Goal: Task Accomplishment & Management: Complete application form

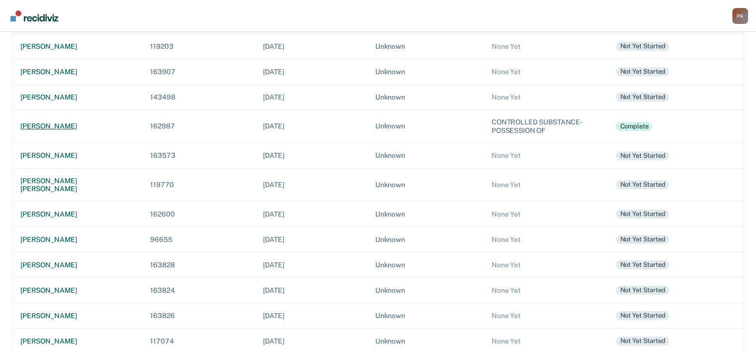
scroll to position [149, 0]
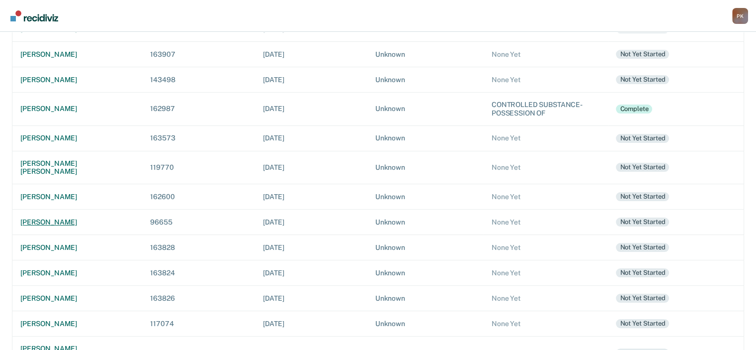
click at [76, 218] on div "[PERSON_NAME]" at bounding box center [77, 222] width 114 height 8
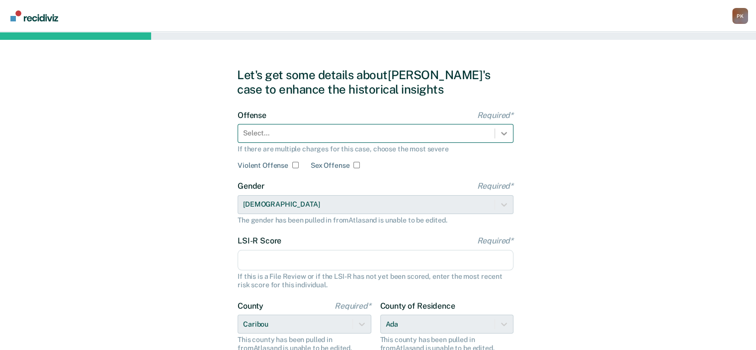
click at [495, 131] on div at bounding box center [504, 133] width 18 height 18
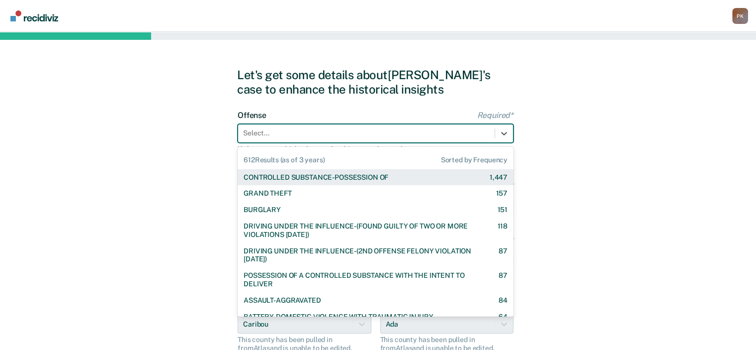
click at [428, 178] on div "CONTROLLED SUBSTANCE-POSSESSION OF 1,447" at bounding box center [376, 177] width 264 height 8
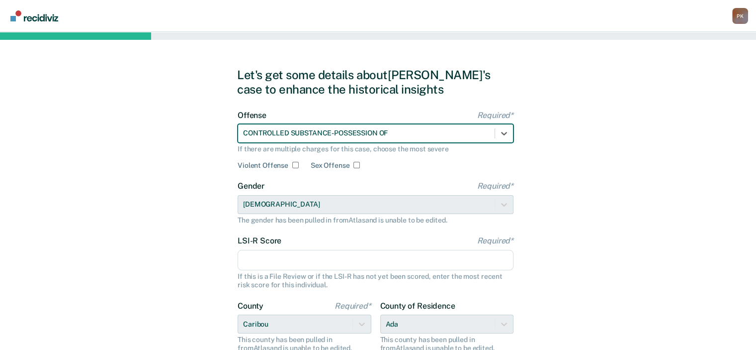
click at [352, 261] on input "LSI-R Score Required*" at bounding box center [376, 260] width 276 height 21
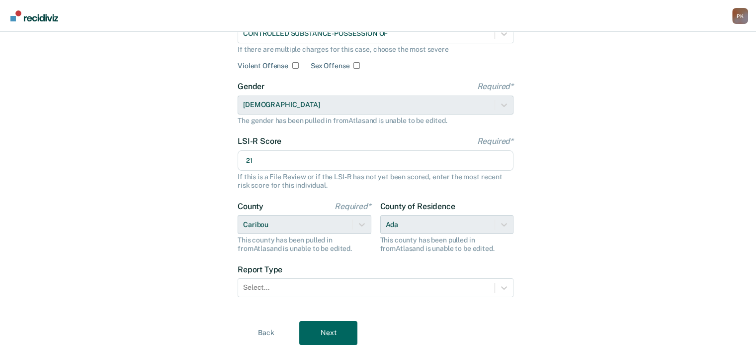
scroll to position [130, 0]
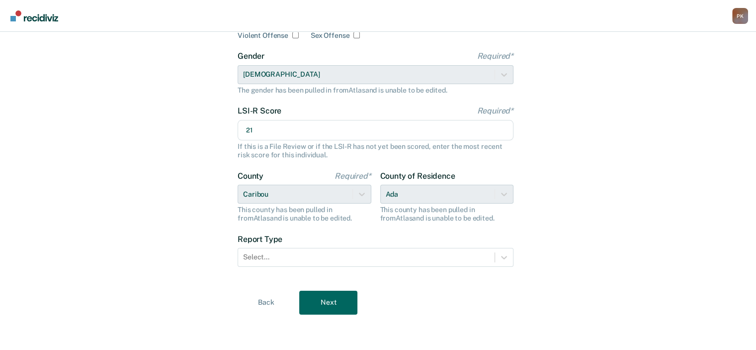
type input "21"
click at [504, 196] on div "County of Residence Ada This county has been pulled in from [GEOGRAPHIC_DATA] a…" at bounding box center [447, 196] width 134 height 51
click at [457, 195] on div "County of Residence Ada This county has been pulled in from [GEOGRAPHIC_DATA] a…" at bounding box center [447, 196] width 134 height 51
click at [412, 194] on div "County of Residence Ada This county has been pulled in from [GEOGRAPHIC_DATA] a…" at bounding box center [447, 196] width 134 height 51
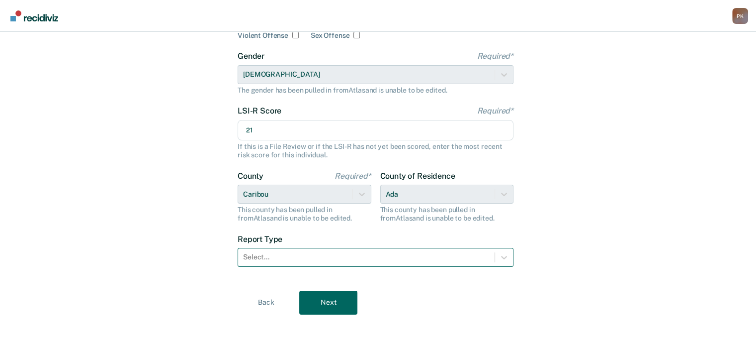
click at [373, 257] on div at bounding box center [366, 257] width 247 height 10
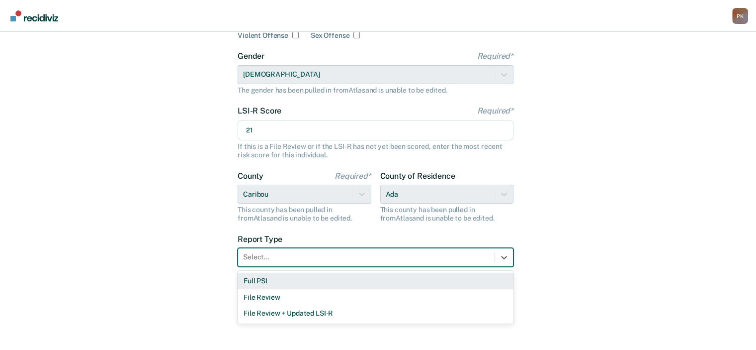
click at [277, 280] on div "Full PSI" at bounding box center [376, 280] width 276 height 16
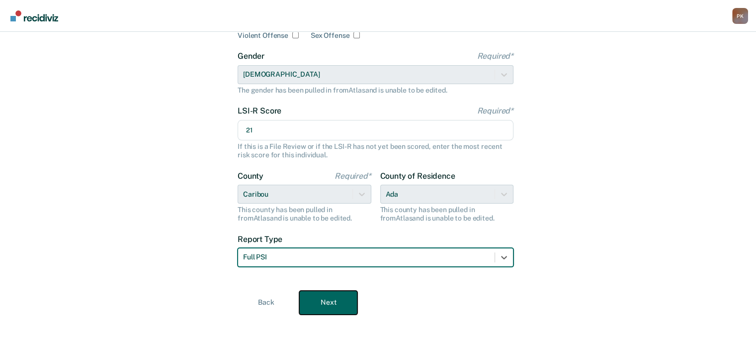
click at [322, 305] on button "Next" at bounding box center [328, 302] width 58 height 24
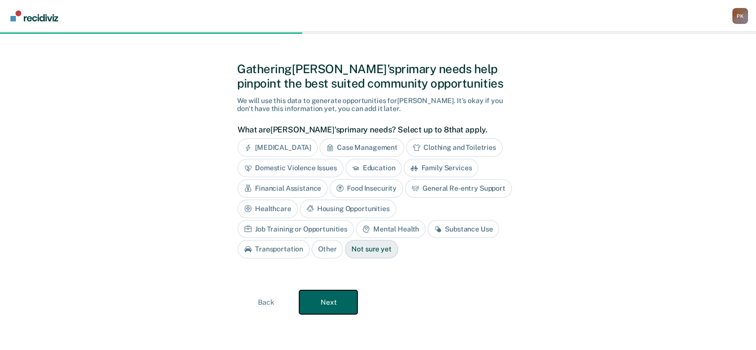
scroll to position [4, 0]
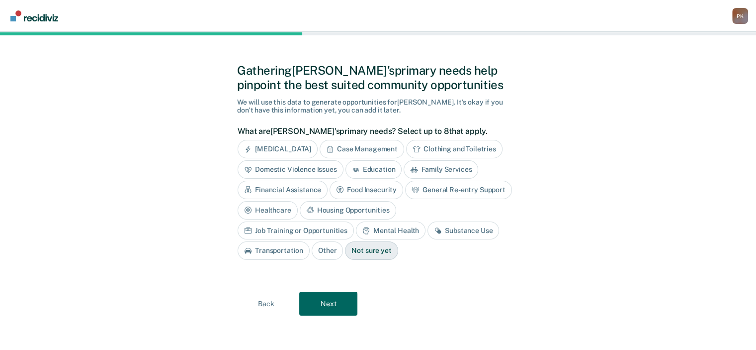
drag, startPoint x: 360, startPoint y: 229, endPoint x: 359, endPoint y: 236, distance: 7.0
click at [428, 228] on div "Substance Use" at bounding box center [464, 230] width 72 height 18
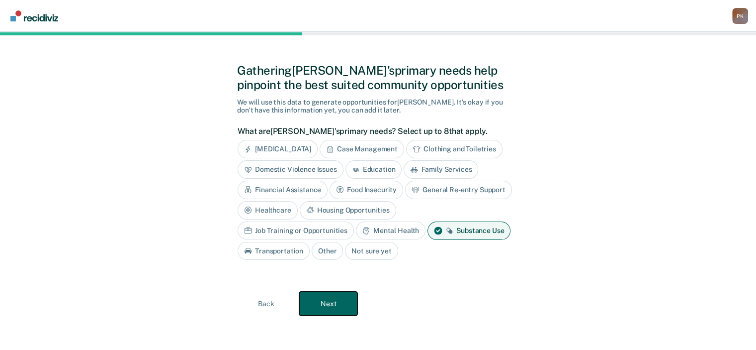
click at [328, 300] on button "Next" at bounding box center [328, 303] width 58 height 24
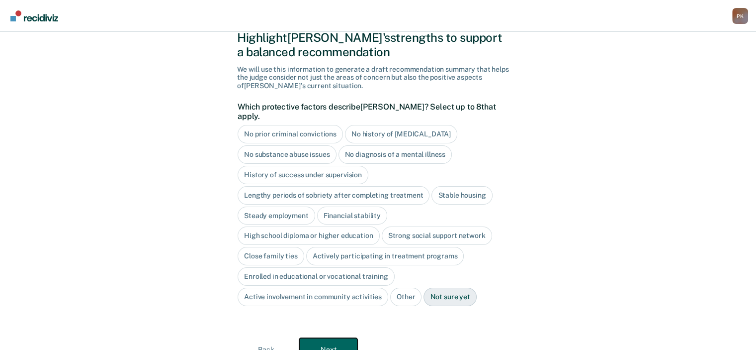
scroll to position [54, 0]
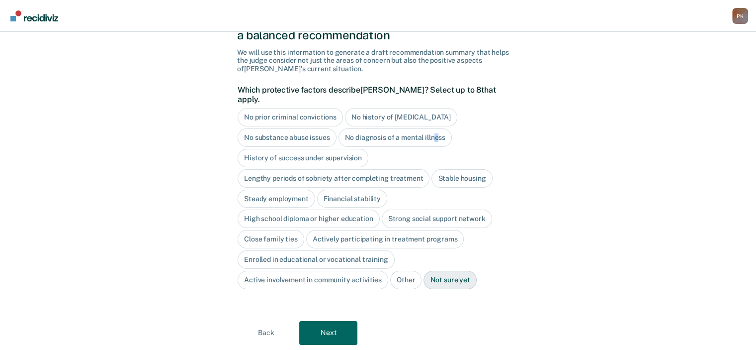
click at [436, 128] on div "No diagnosis of a mental illness" at bounding box center [396, 137] width 114 height 18
click at [329, 149] on div "History of success under supervision" at bounding box center [303, 158] width 131 height 18
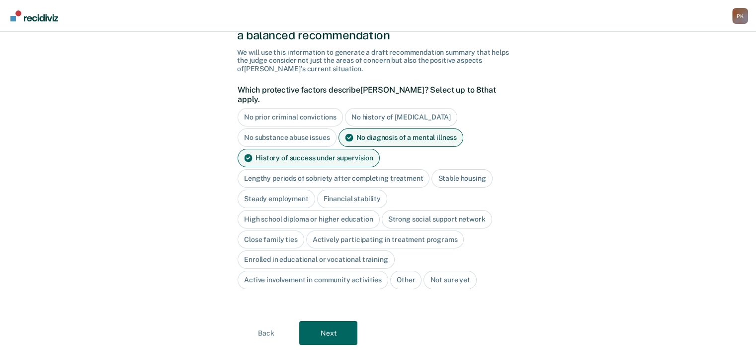
click at [458, 169] on div "Stable housing" at bounding box center [462, 178] width 61 height 18
click at [292, 189] on div "Steady employment" at bounding box center [277, 198] width 78 height 18
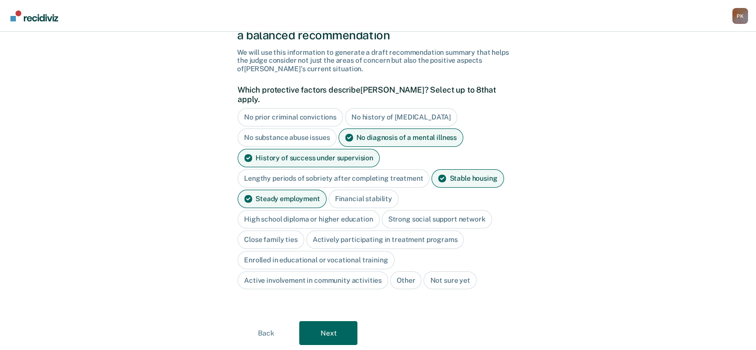
click at [361, 189] on div "Financial stability" at bounding box center [364, 198] width 70 height 18
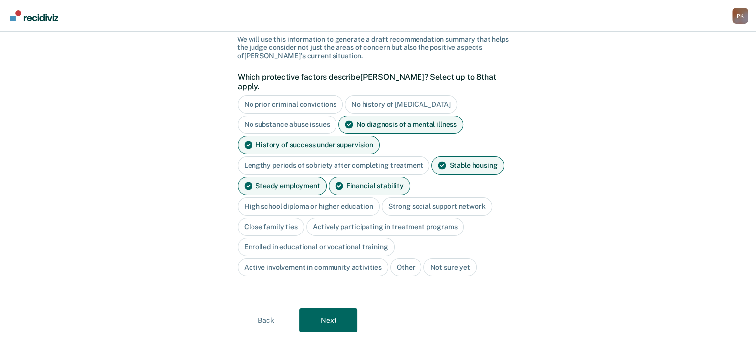
scroll to position [74, 0]
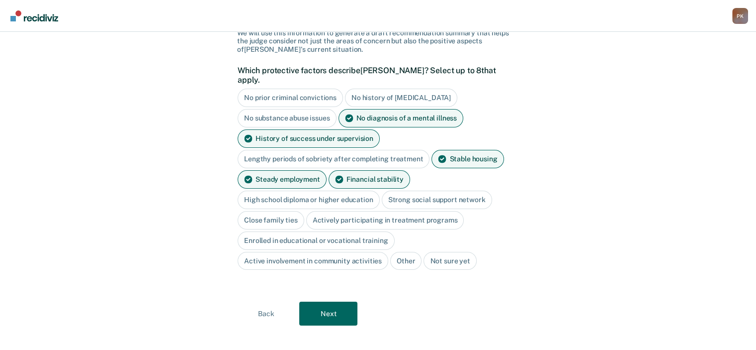
click at [282, 211] on div "Close family ties" at bounding box center [271, 220] width 67 height 18
click at [330, 302] on button "Next" at bounding box center [328, 314] width 58 height 24
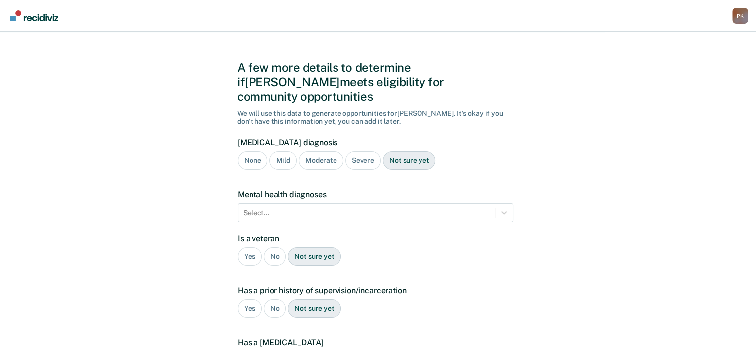
scroll to position [0, 0]
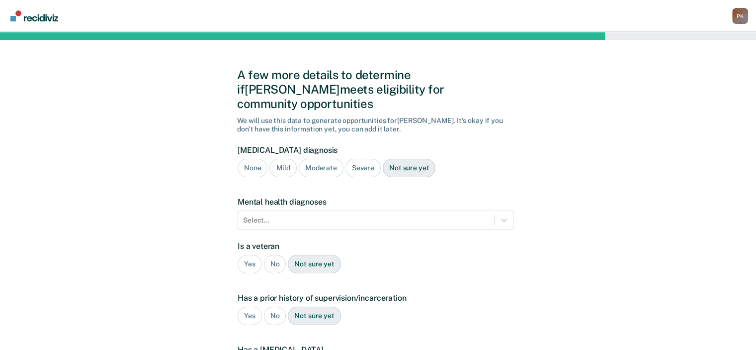
drag, startPoint x: 360, startPoint y: 157, endPoint x: 362, endPoint y: 163, distance: 6.5
click at [360, 159] on div "Severe" at bounding box center [363, 168] width 35 height 18
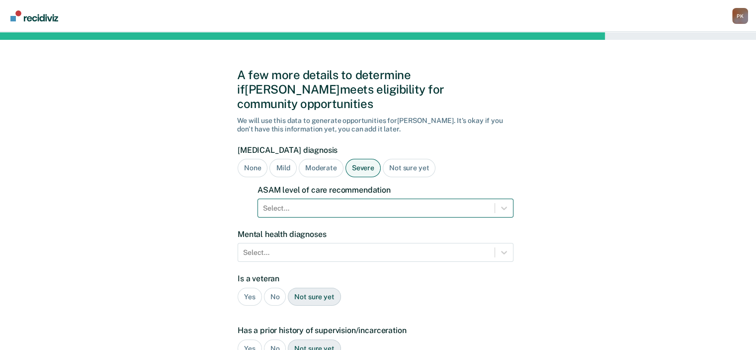
click at [418, 201] on div "Select..." at bounding box center [376, 208] width 237 height 14
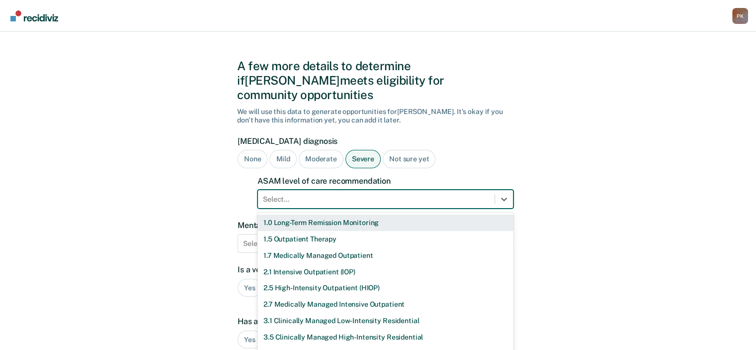
scroll to position [10, 0]
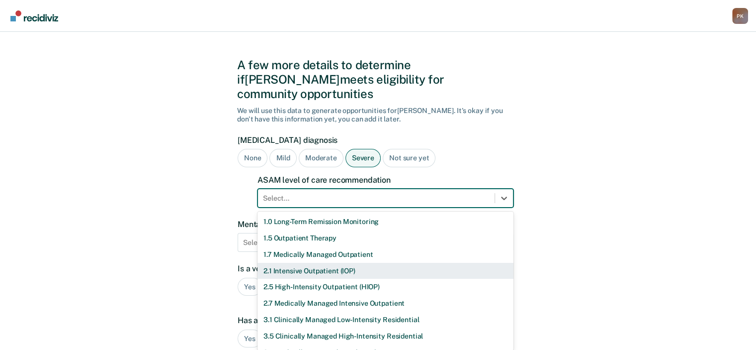
click at [318, 263] on div "2.1 Intensive Outpatient (IOP)" at bounding box center [386, 271] width 256 height 16
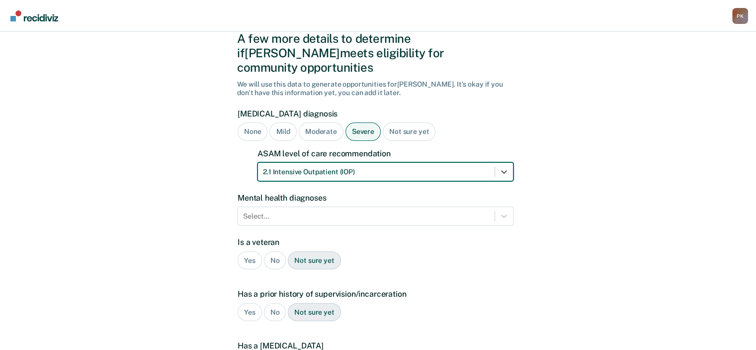
scroll to position [60, 0]
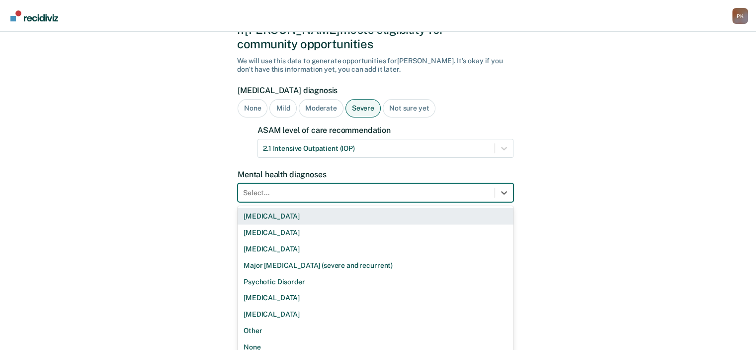
click at [397, 187] on div at bounding box center [366, 192] width 247 height 10
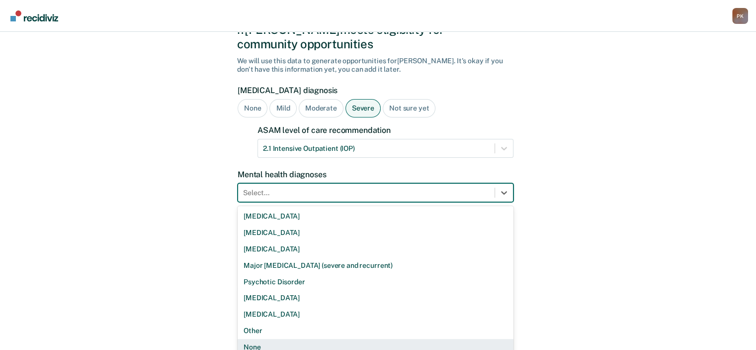
click at [277, 339] on div "None" at bounding box center [376, 347] width 276 height 16
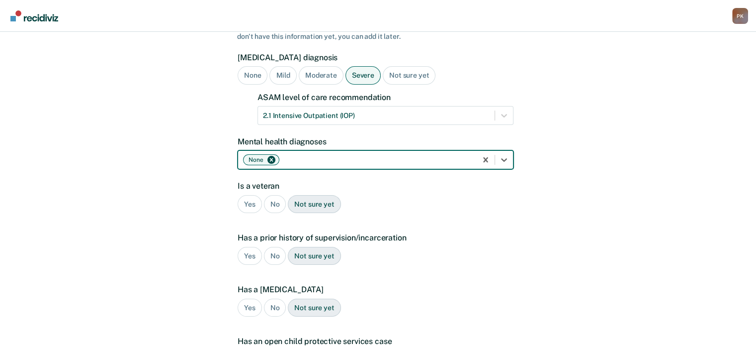
scroll to position [159, 0]
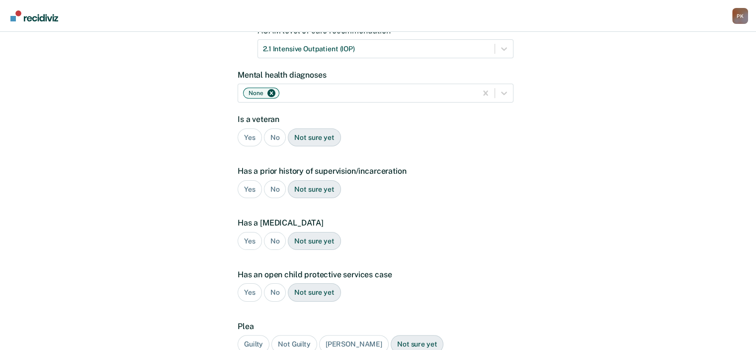
click at [273, 128] on div "No" at bounding box center [275, 137] width 22 height 18
click at [244, 180] on div "Yes" at bounding box center [250, 189] width 24 height 18
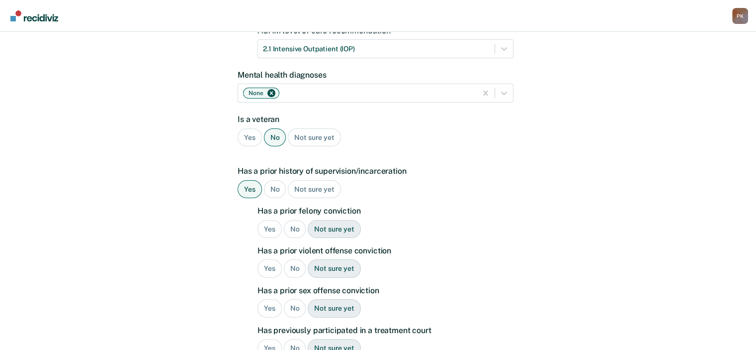
click at [268, 220] on div "Yes" at bounding box center [270, 229] width 24 height 18
click at [294, 259] on div "No" at bounding box center [295, 268] width 22 height 18
click at [299, 299] on div "No" at bounding box center [295, 308] width 22 height 18
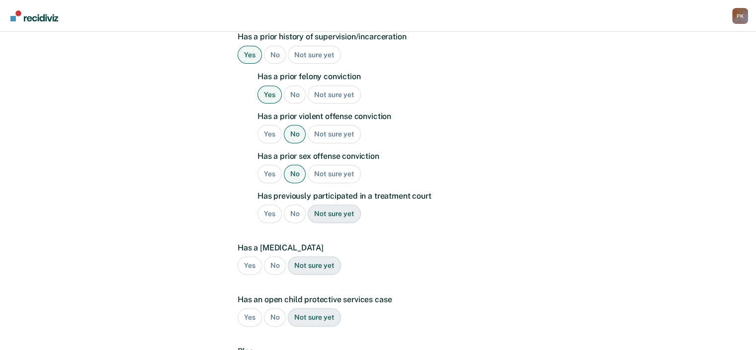
scroll to position [308, 0]
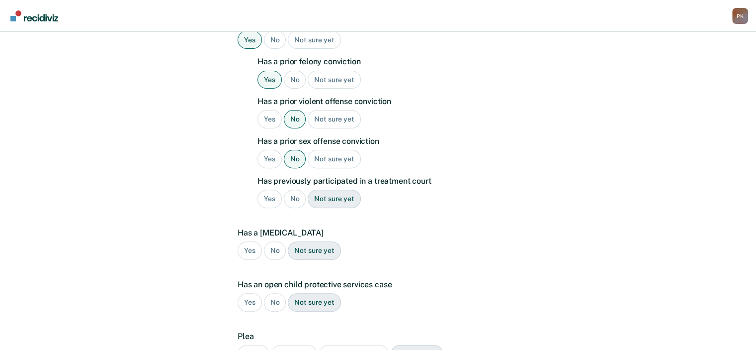
click at [268, 189] on div "Yes" at bounding box center [270, 198] width 24 height 18
drag, startPoint x: 273, startPoint y: 237, endPoint x: 273, endPoint y: 242, distance: 5.0
click at [273, 241] on div "No" at bounding box center [275, 250] width 22 height 18
drag, startPoint x: 268, startPoint y: 280, endPoint x: 365, endPoint y: 284, distance: 96.5
click at [269, 293] on div "No" at bounding box center [275, 302] width 22 height 18
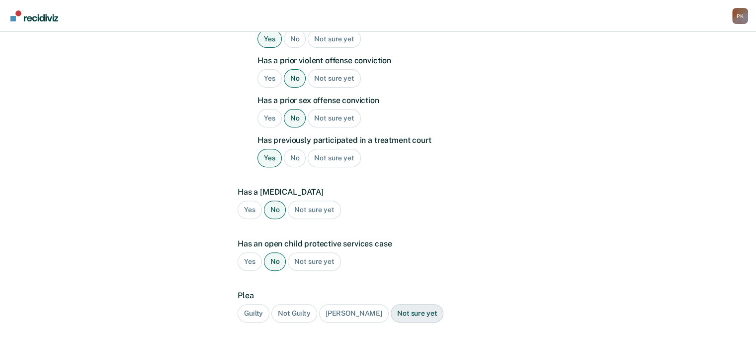
scroll to position [397, 0]
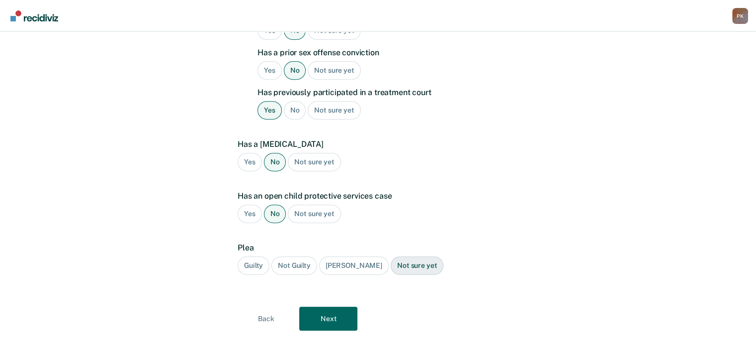
drag, startPoint x: 255, startPoint y: 248, endPoint x: 268, endPoint y: 261, distance: 17.9
click at [256, 256] on div "Guilty" at bounding box center [254, 265] width 32 height 18
click at [335, 306] on button "Next" at bounding box center [328, 318] width 58 height 24
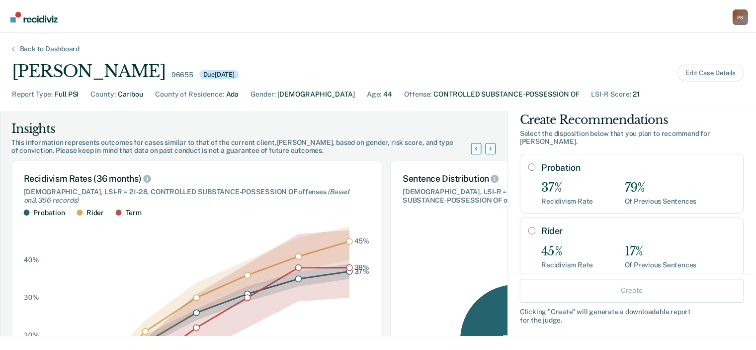
scroll to position [0, 0]
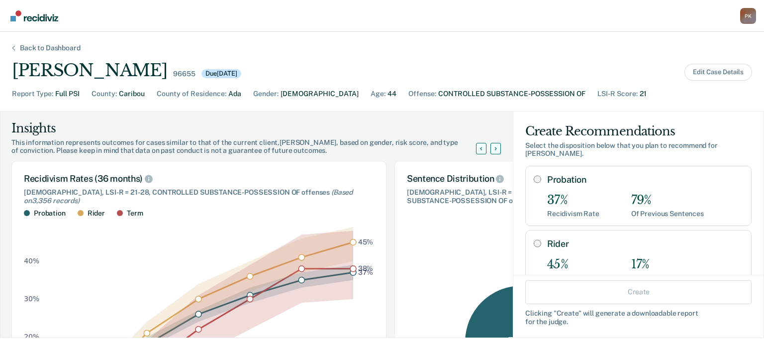
click at [533, 239] on input "Rider" at bounding box center [536, 243] width 7 height 8
radio input "true"
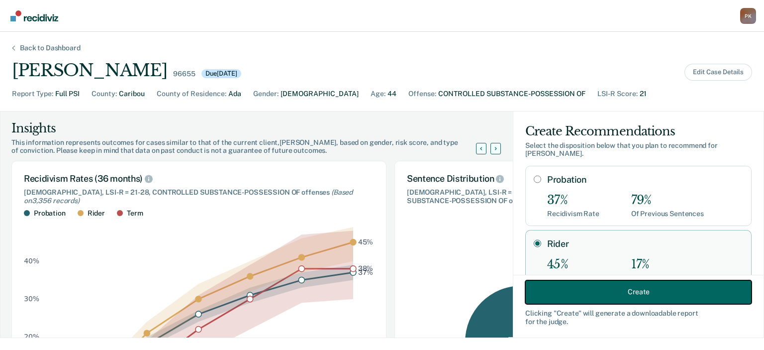
click at [604, 288] on button "Create" at bounding box center [638, 291] width 226 height 24
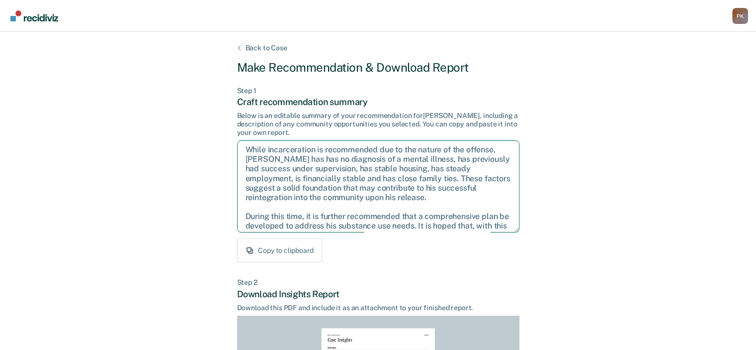
scroll to position [54, 0]
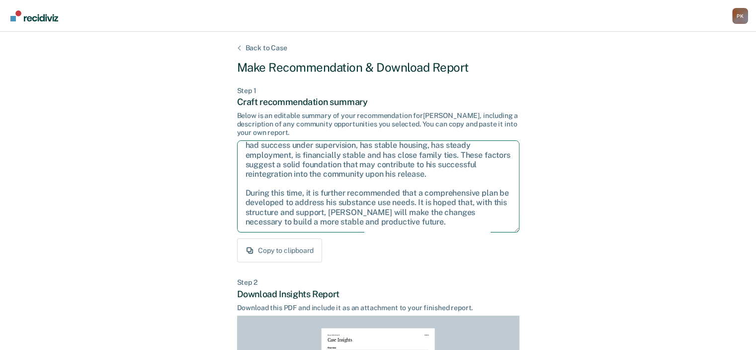
drag, startPoint x: 245, startPoint y: 150, endPoint x: 423, endPoint y: 216, distance: 190.5
click at [424, 218] on textarea "Given the circumstances of this case, it is recommended that [PERSON_NAME] be s…" at bounding box center [378, 186] width 282 height 92
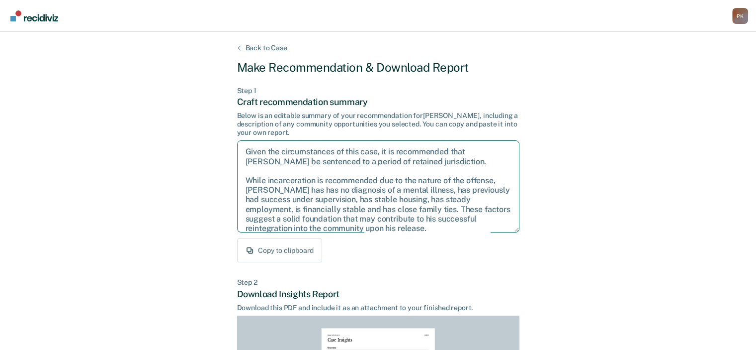
scroll to position [0, 0]
click at [432, 270] on div "Back to Case Make Recommendation & Download Report Step 1 Craft recommendation …" at bounding box center [378, 299] width 282 height 511
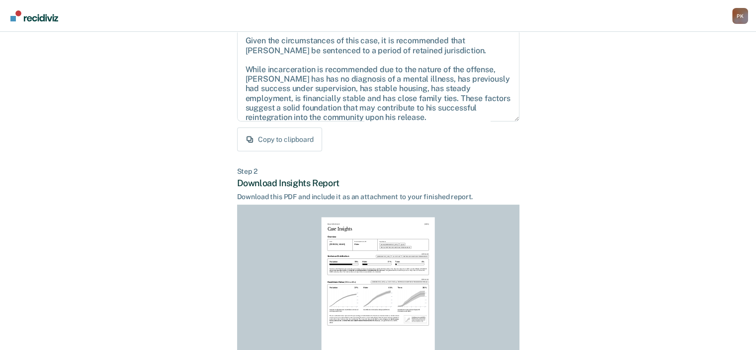
scroll to position [217, 0]
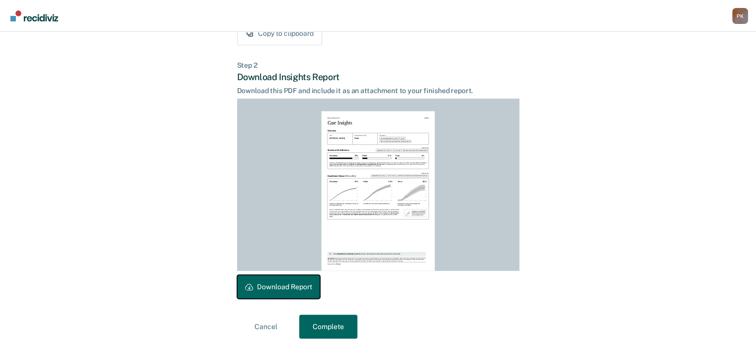
click at [290, 286] on button "Download Report" at bounding box center [278, 286] width 83 height 24
click at [342, 326] on button "Complete" at bounding box center [328, 326] width 58 height 24
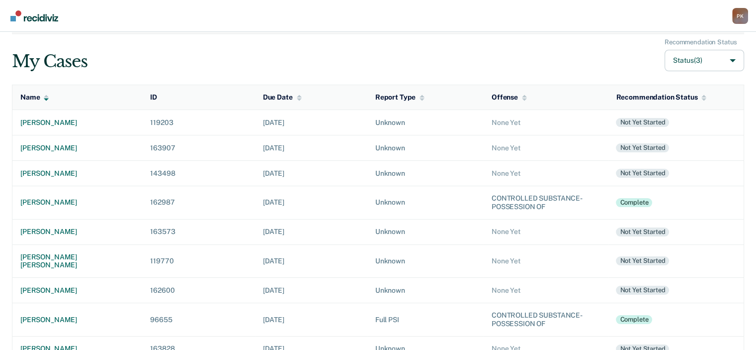
scroll to position [20, 0]
